Goal: Information Seeking & Learning: Learn about a topic

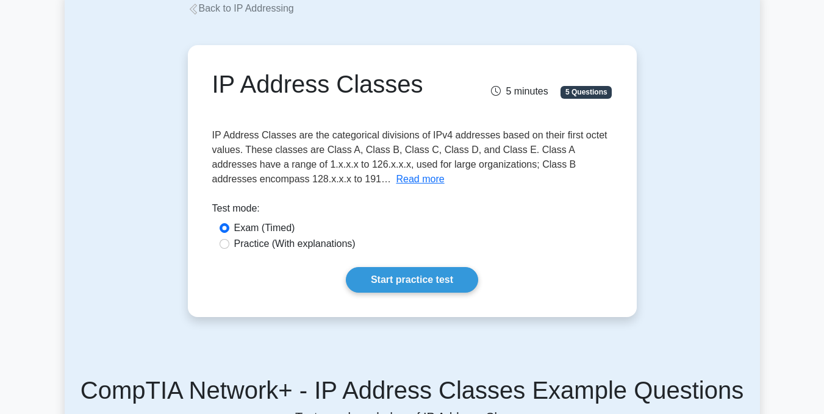
scroll to position [61, 0]
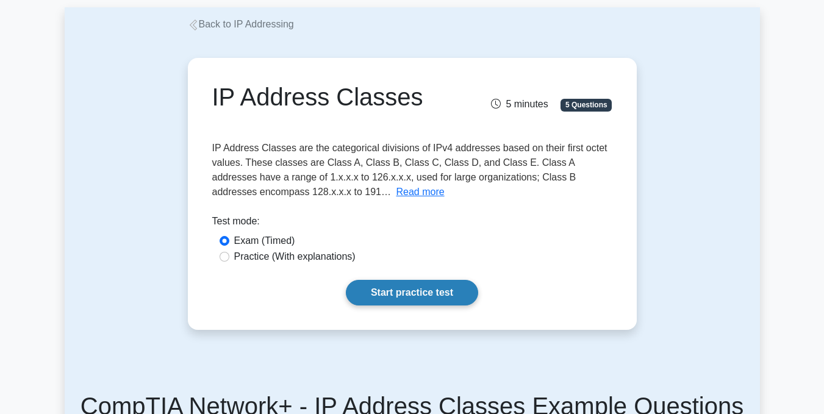
click at [410, 287] on link "Start practice test" at bounding box center [412, 293] width 132 height 26
click at [414, 298] on link "Start practice test" at bounding box center [412, 293] width 132 height 26
click at [386, 293] on link "Start practice test" at bounding box center [412, 293] width 132 height 26
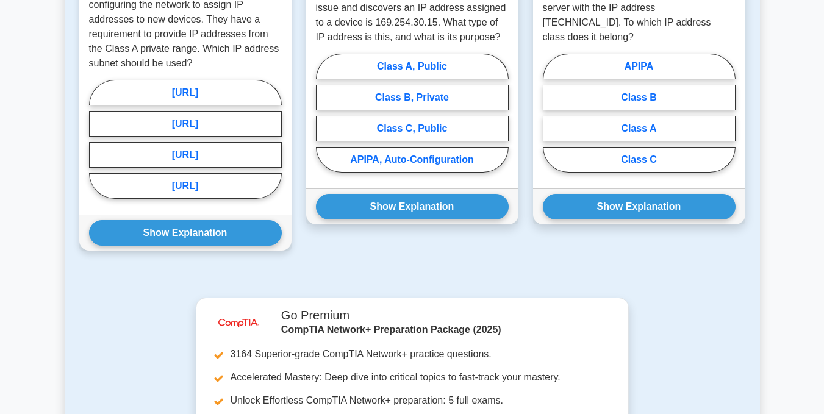
scroll to position [610, 0]
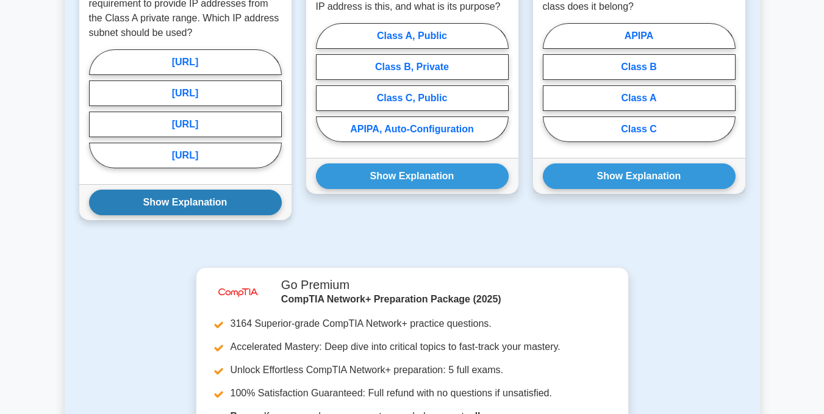
click at [190, 205] on button "Show Explanation" at bounding box center [185, 203] width 193 height 26
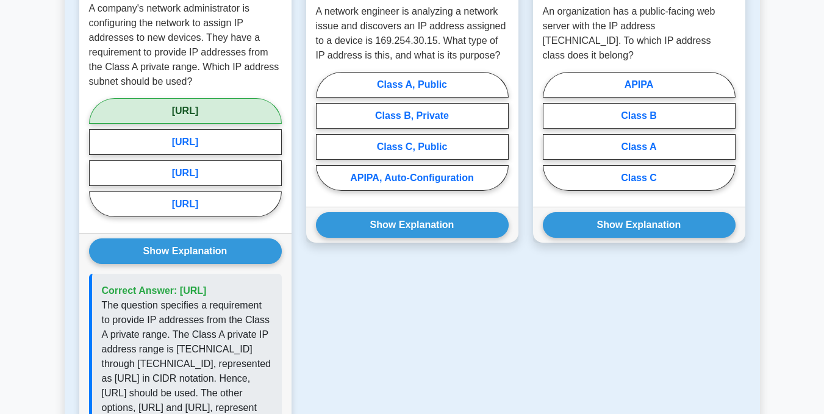
scroll to position [549, 0]
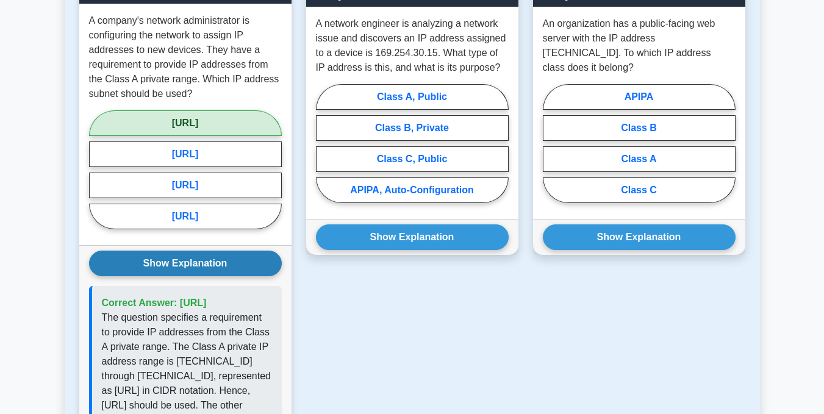
click at [188, 268] on button "Show Explanation" at bounding box center [185, 264] width 193 height 26
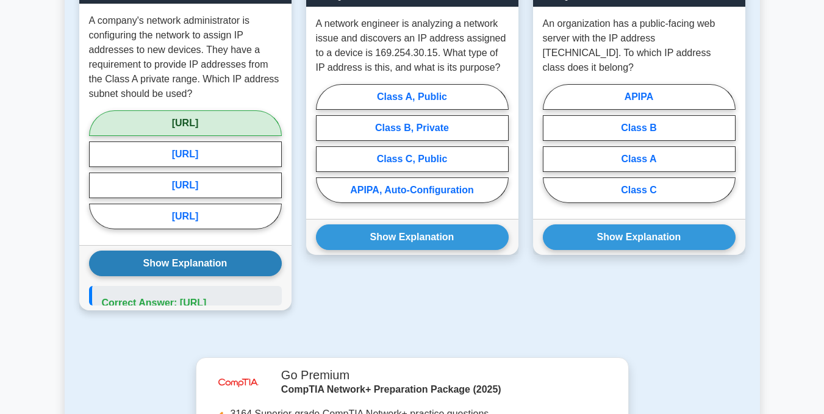
click at [188, 268] on button "Show Explanation" at bounding box center [185, 264] width 193 height 26
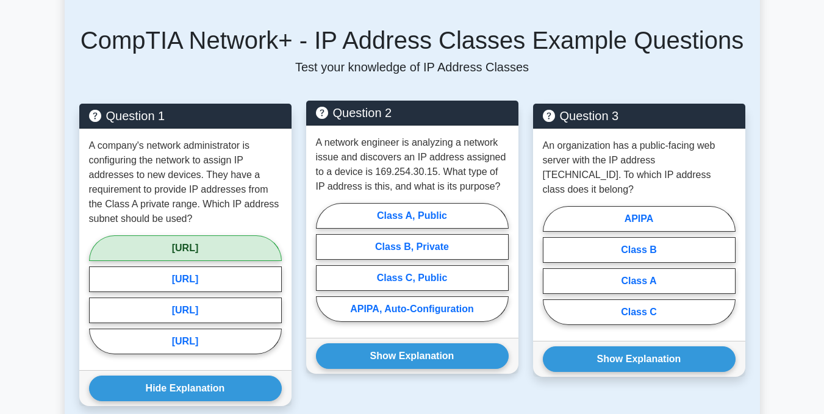
scroll to position [366, 0]
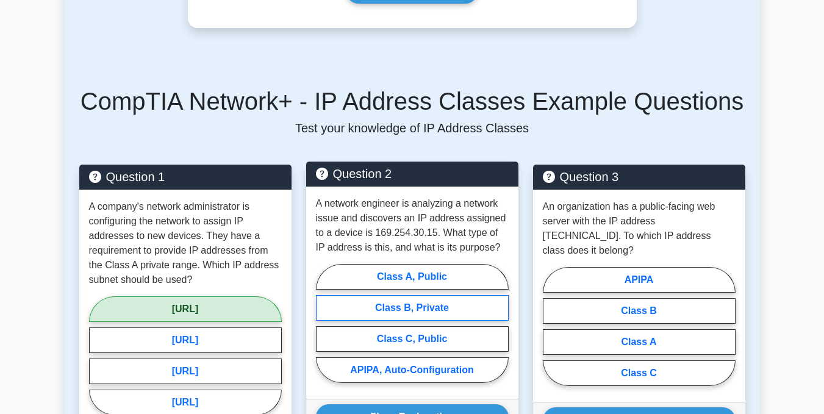
click at [416, 313] on label "Class B, Private" at bounding box center [412, 308] width 193 height 26
click at [324, 323] on input "Class B, Private" at bounding box center [320, 327] width 8 height 8
radio input "true"
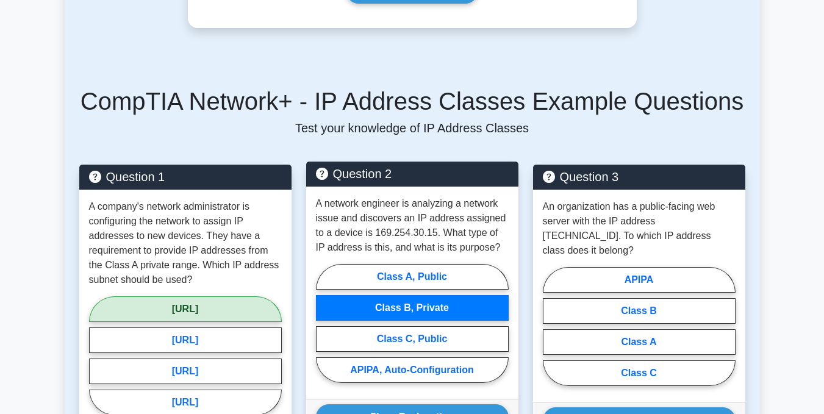
click at [416, 313] on label "Class B, Private" at bounding box center [412, 308] width 193 height 26
click at [324, 323] on input "Class B, Private" at bounding box center [320, 327] width 8 height 8
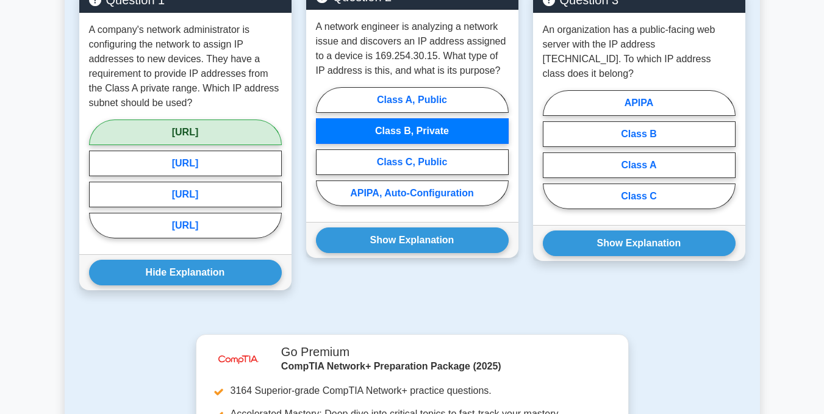
scroll to position [549, 0]
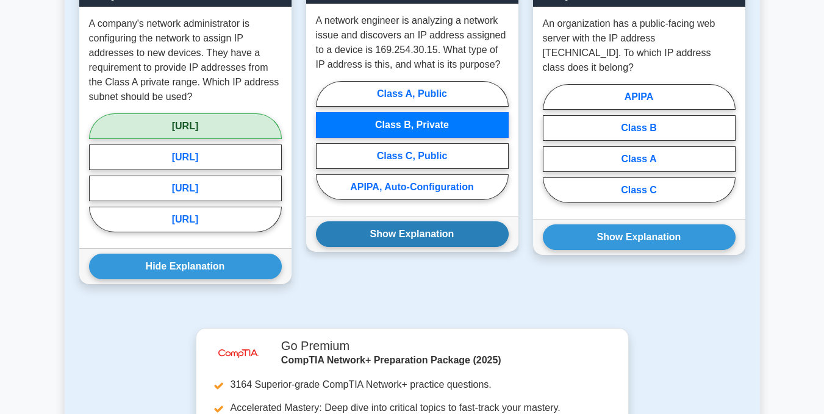
click at [410, 241] on button "Show Explanation" at bounding box center [412, 234] width 193 height 26
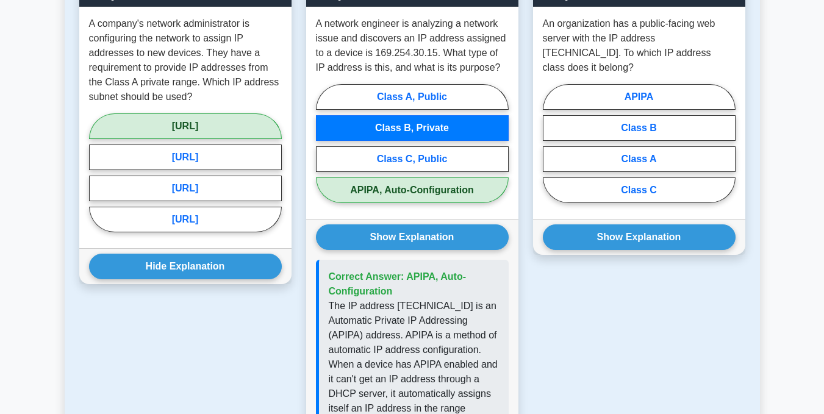
click at [601, 294] on div "Question 3 An organization has a public-facing web server with the IP address 2…" at bounding box center [639, 279] width 227 height 595
click at [549, 319] on div "Question 3 An organization has a public-facing web server with the IP address 2…" at bounding box center [639, 279] width 227 height 595
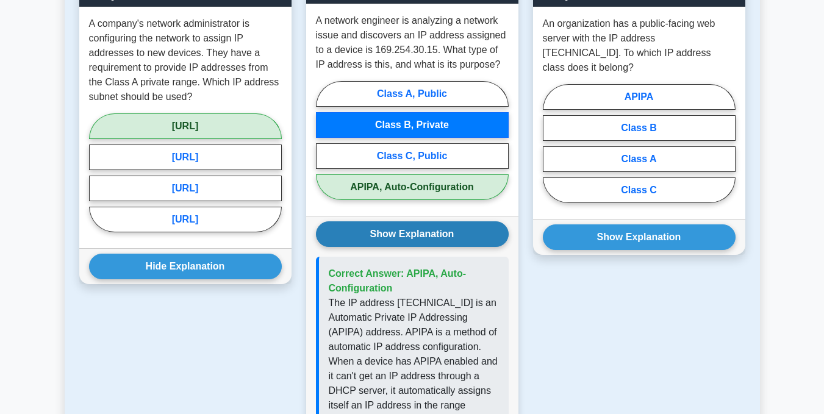
click at [380, 234] on button "Show Explanation" at bounding box center [412, 234] width 193 height 26
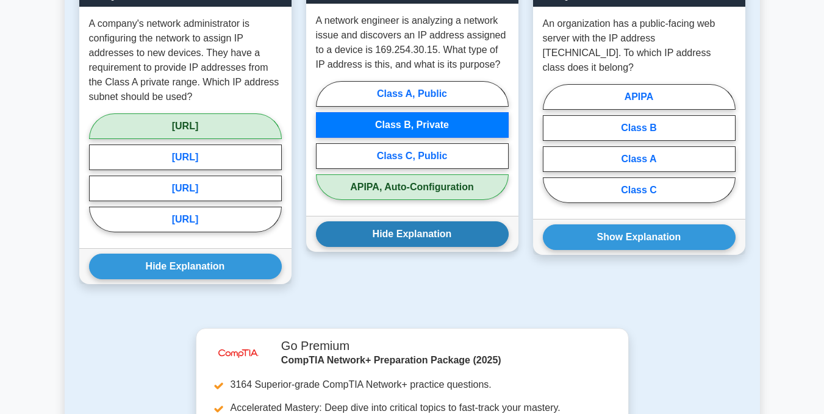
click at [410, 232] on button "Hide Explanation" at bounding box center [412, 234] width 193 height 26
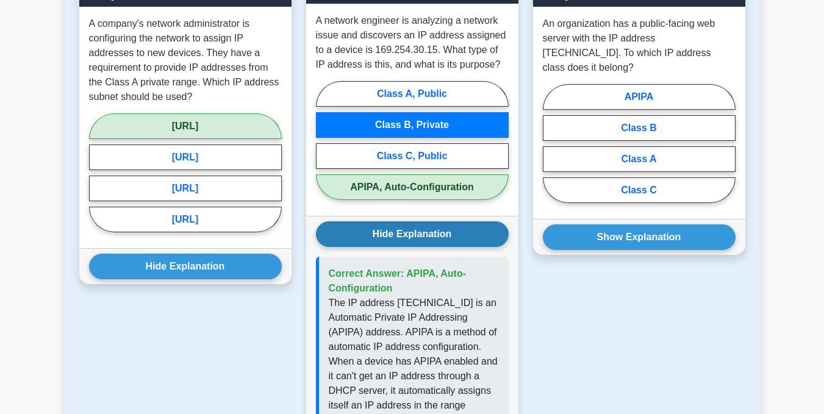
click at [410, 232] on button "Hide Explanation" at bounding box center [412, 234] width 193 height 26
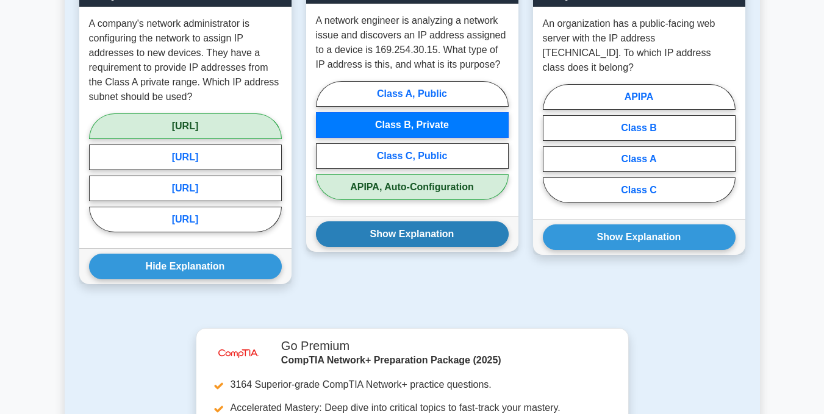
click at [410, 232] on button "Show Explanation" at bounding box center [412, 234] width 193 height 26
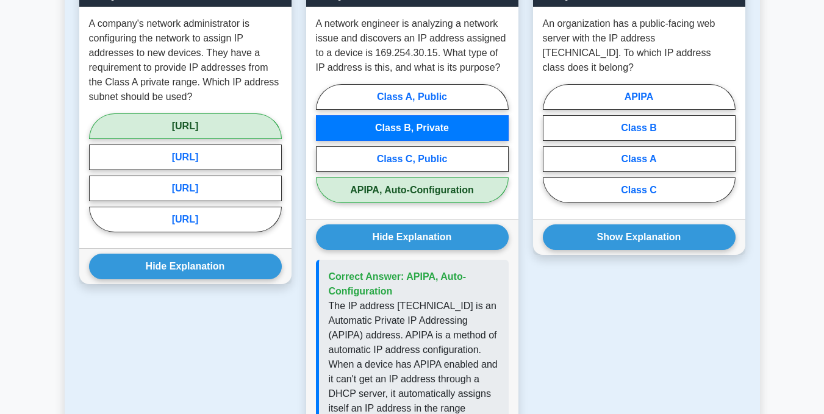
click at [715, 285] on div "Question 3 An organization has a public-facing web server with the IP address 2…" at bounding box center [639, 279] width 227 height 595
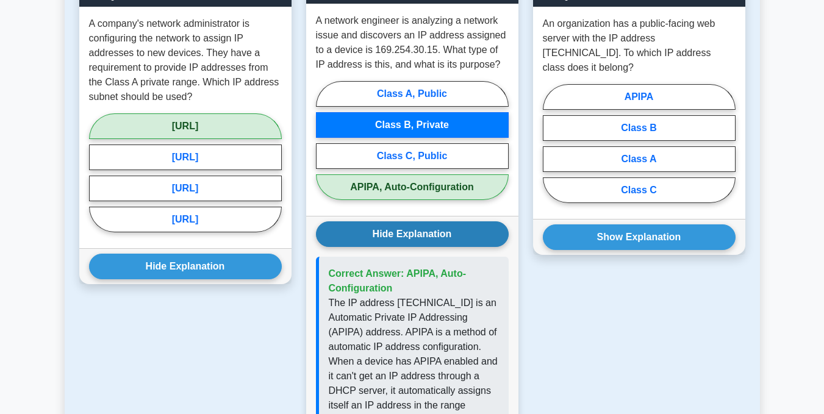
click at [409, 238] on button "Hide Explanation" at bounding box center [412, 234] width 193 height 26
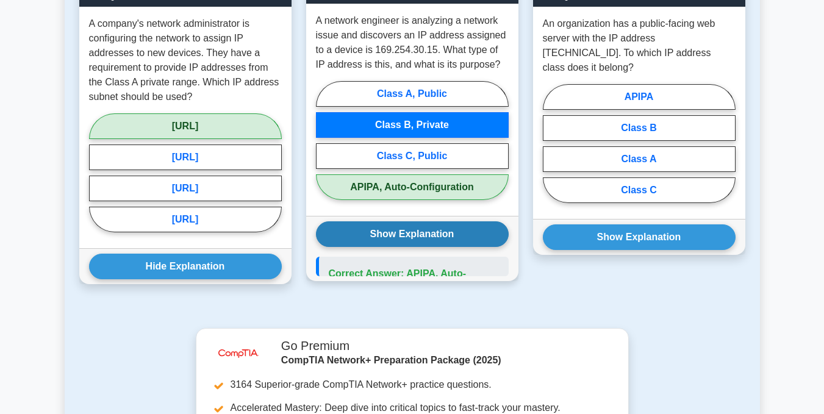
click at [409, 238] on button "Show Explanation" at bounding box center [412, 234] width 193 height 26
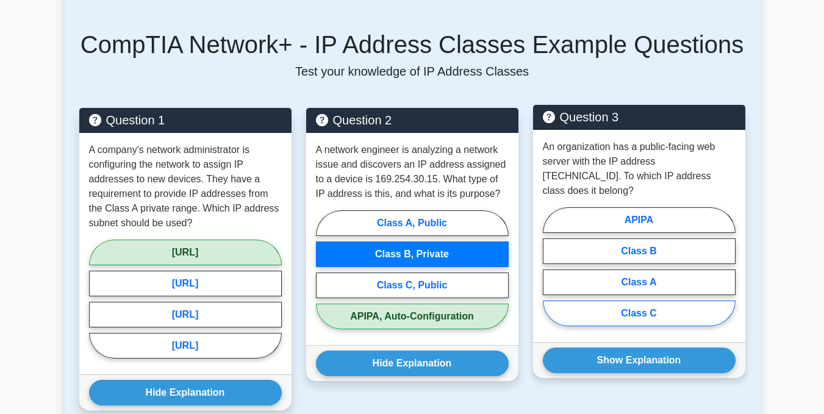
scroll to position [427, 0]
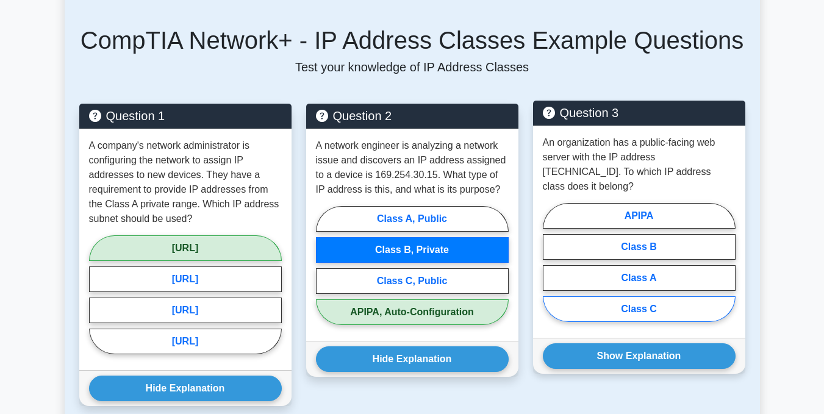
click at [638, 296] on label "Class C" at bounding box center [639, 309] width 193 height 26
click at [551, 270] on input "Class C" at bounding box center [547, 266] width 8 height 8
radio input "true"
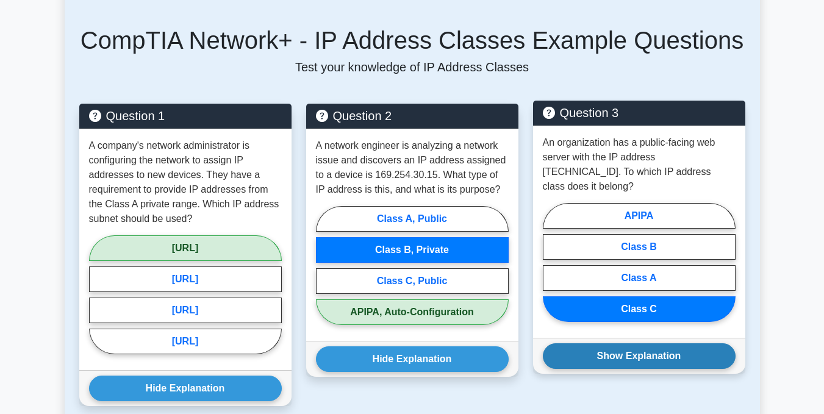
click at [646, 348] on button "Show Explanation" at bounding box center [639, 356] width 193 height 26
click at [647, 348] on button "Show Explanation" at bounding box center [639, 356] width 193 height 26
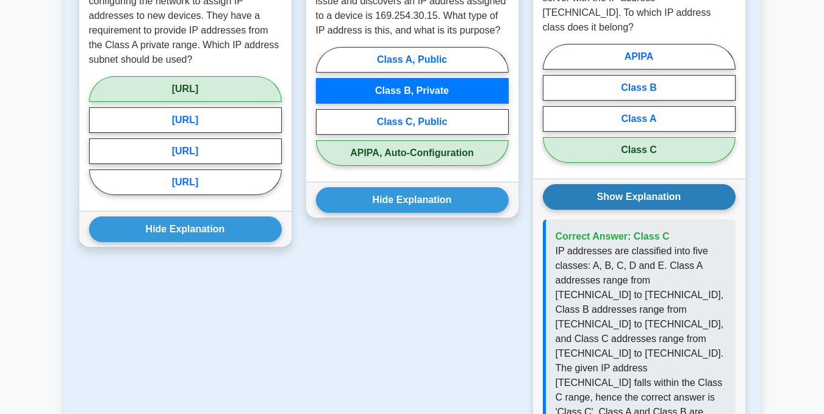
scroll to position [610, 0]
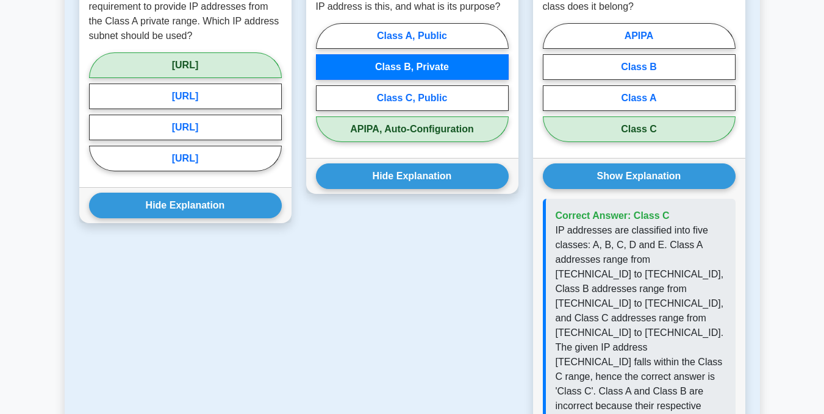
click at [499, 349] on div "Question 2 A network engineer is analyzing a network issue and discovers an IP …" at bounding box center [412, 233] width 227 height 624
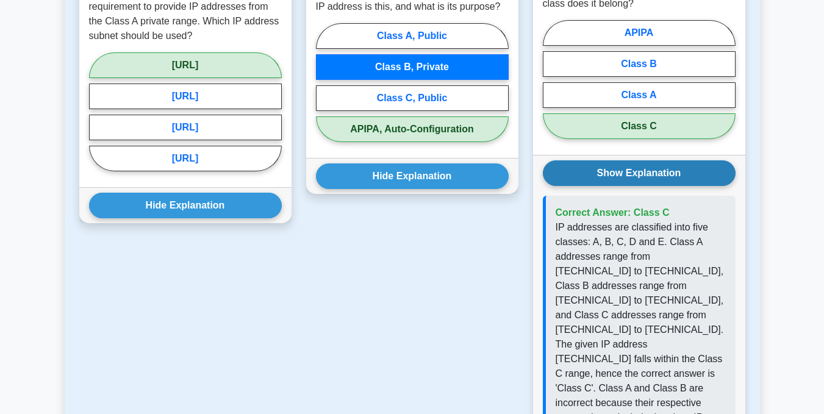
click at [653, 160] on button "Show Explanation" at bounding box center [639, 173] width 193 height 26
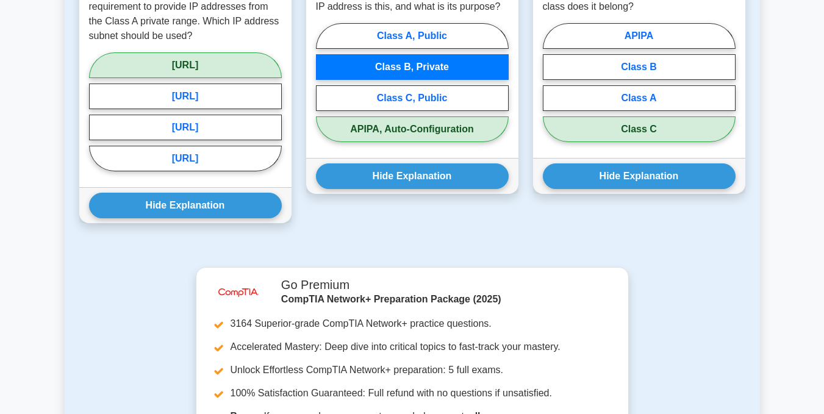
click at [597, 222] on div "Question 3 An organization has a public-facing web server with the IP address 2…" at bounding box center [639, 79] width 227 height 317
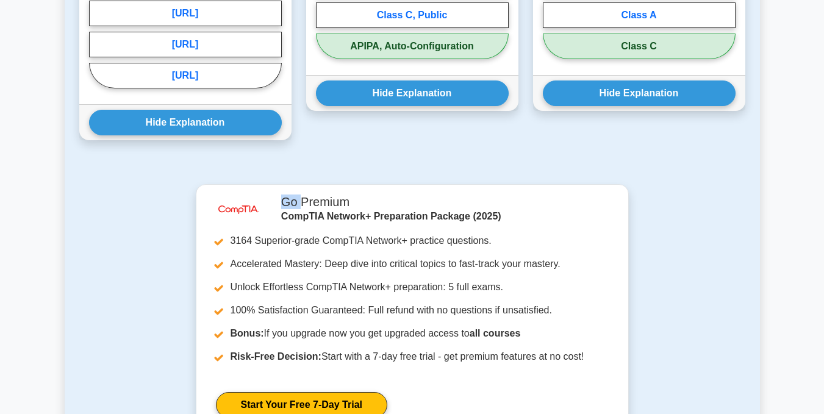
scroll to position [682, 0]
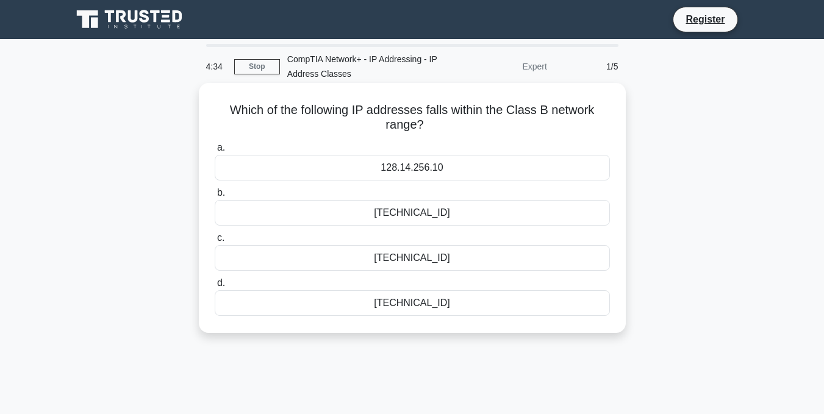
click at [393, 169] on div "128.14.256.10" at bounding box center [412, 168] width 395 height 26
click at [215, 152] on input "a. 128.14.256.10" at bounding box center [215, 148] width 0 height 8
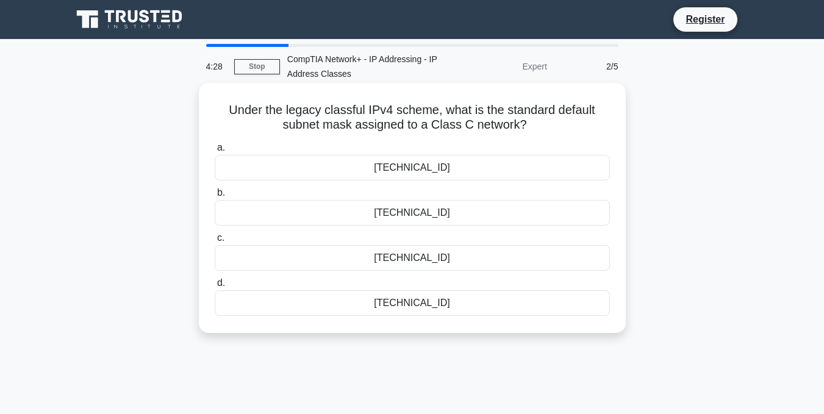
click at [418, 171] on div "255.255.240.0" at bounding box center [412, 168] width 395 height 26
click at [215, 152] on input "a. 255.255.240.0" at bounding box center [215, 148] width 0 height 8
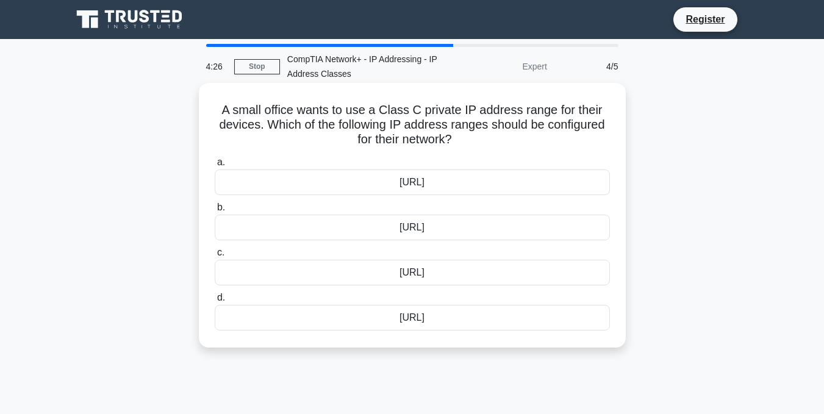
click at [421, 179] on div "[URL]" at bounding box center [412, 183] width 395 height 26
click at [215, 166] on input "a. 10.0.0.0/8" at bounding box center [215, 163] width 0 height 8
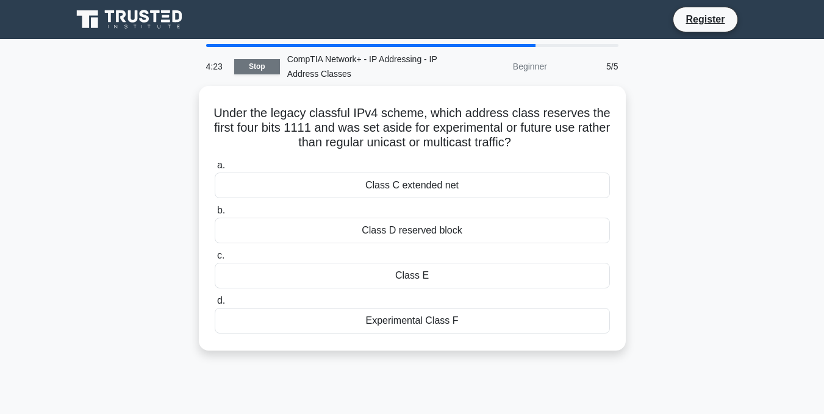
click at [248, 69] on link "Stop" at bounding box center [257, 66] width 46 height 15
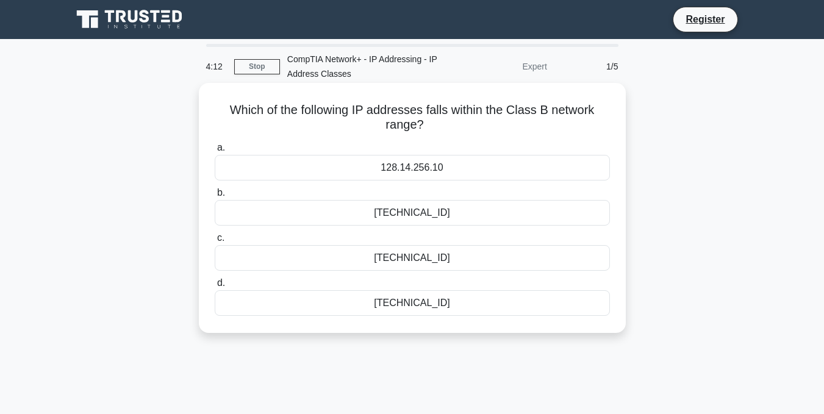
click at [415, 166] on div "128.14.256.10" at bounding box center [412, 168] width 395 height 26
click at [215, 152] on input "a. 128.14.256.10" at bounding box center [215, 148] width 0 height 8
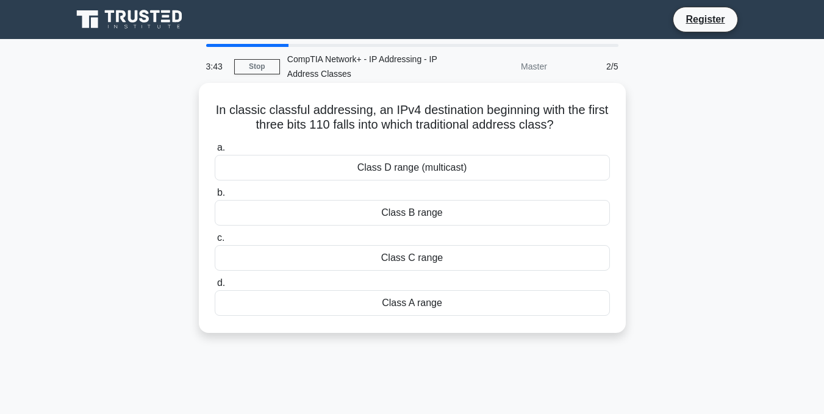
click at [423, 214] on div "Class B range" at bounding box center [412, 213] width 395 height 26
click at [215, 197] on input "b. Class B range" at bounding box center [215, 193] width 0 height 8
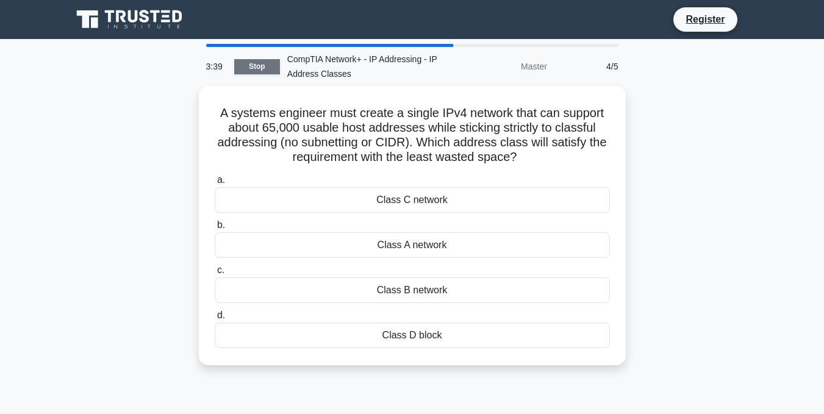
click at [249, 70] on link "Stop" at bounding box center [257, 66] width 46 height 15
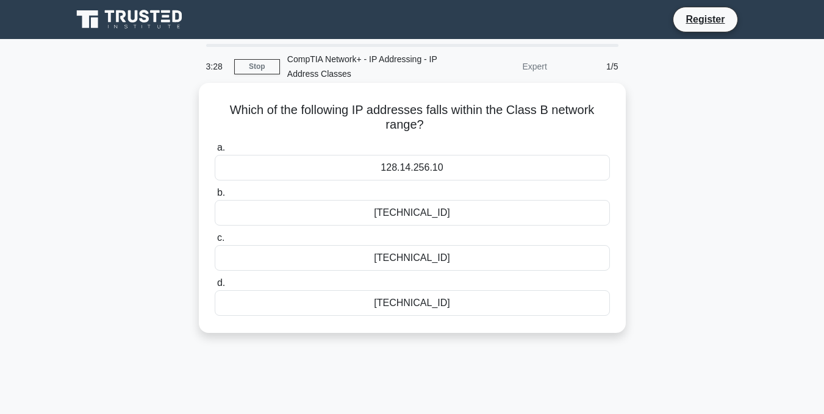
click at [412, 167] on div "128.14.256.10" at bounding box center [412, 168] width 395 height 26
click at [215, 152] on input "a. 128.14.256.10" at bounding box center [215, 148] width 0 height 8
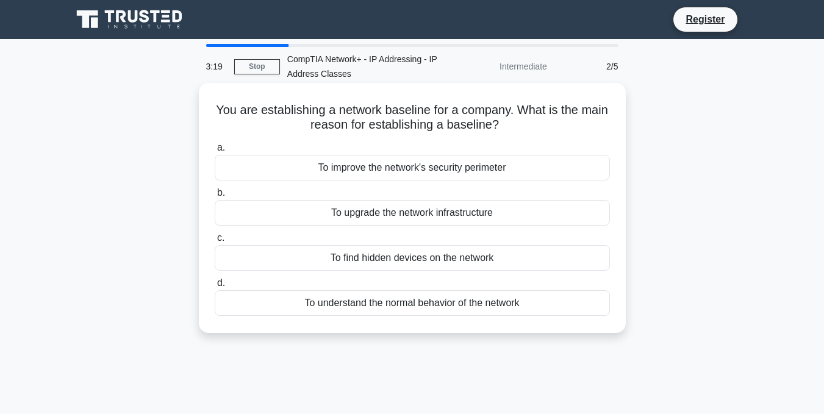
click at [401, 170] on div "To improve the network's security perimeter" at bounding box center [412, 168] width 395 height 26
click at [215, 152] on input "a. To improve the network's security perimeter" at bounding box center [215, 148] width 0 height 8
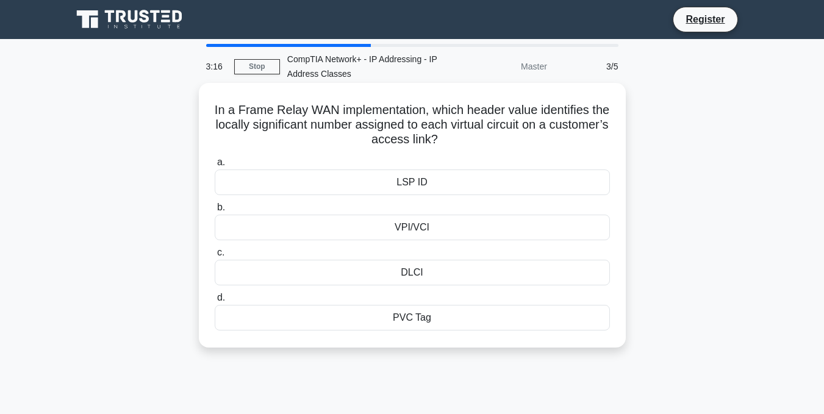
click at [421, 181] on div "LSP ID" at bounding box center [412, 183] width 395 height 26
click at [215, 166] on input "a. LSP ID" at bounding box center [215, 163] width 0 height 8
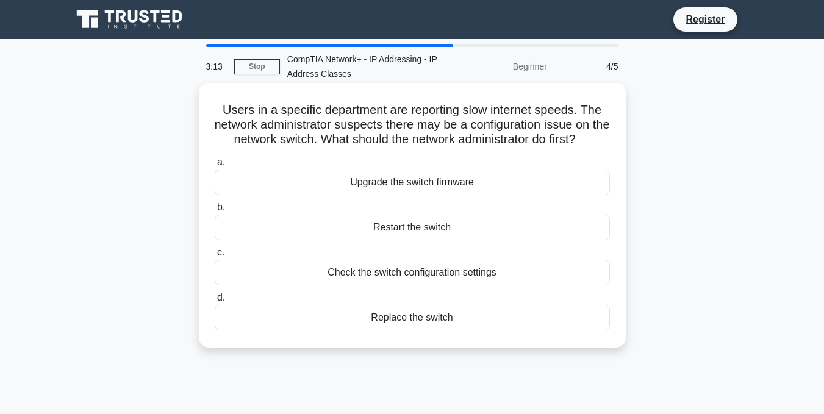
click at [414, 184] on div "Upgrade the switch firmware" at bounding box center [412, 183] width 395 height 26
click at [215, 166] on input "a. Upgrade the switch firmware" at bounding box center [215, 163] width 0 height 8
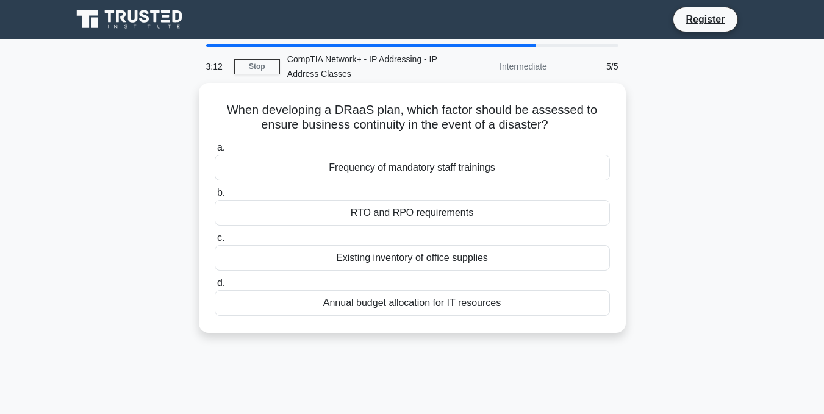
click at [426, 217] on div "RTO and RPO requirements" at bounding box center [412, 213] width 395 height 26
click at [215, 197] on input "b. RTO and RPO requirements" at bounding box center [215, 193] width 0 height 8
